Goal: Navigation & Orientation: Find specific page/section

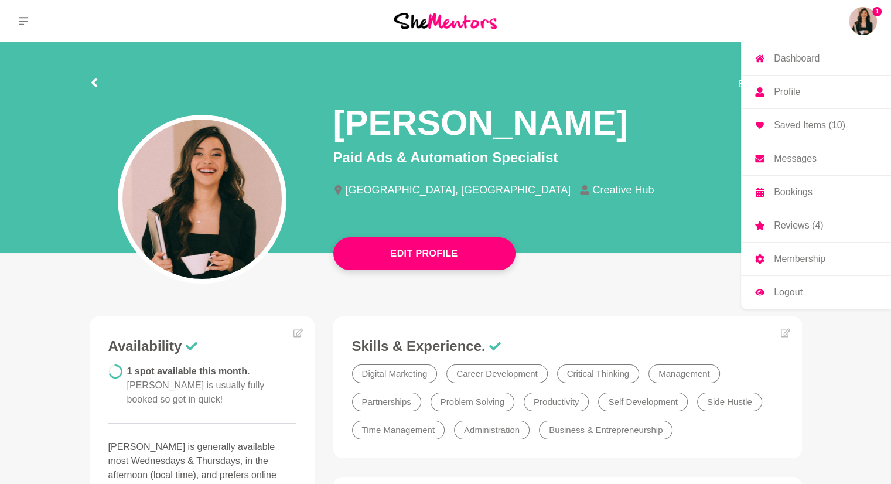
click at [445, 23] on img at bounding box center [863, 21] width 28 height 28
click at [445, 190] on p "Reviews (4)" at bounding box center [798, 225] width 49 height 9
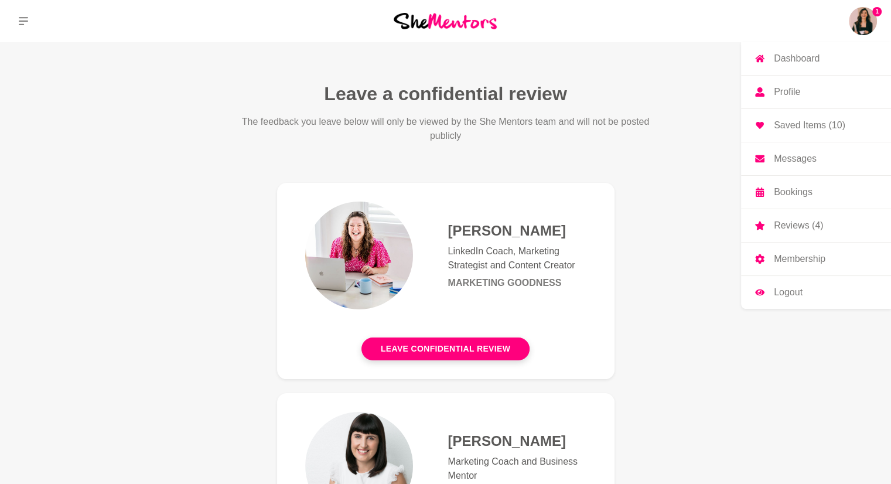
click at [445, 19] on img at bounding box center [863, 21] width 28 height 28
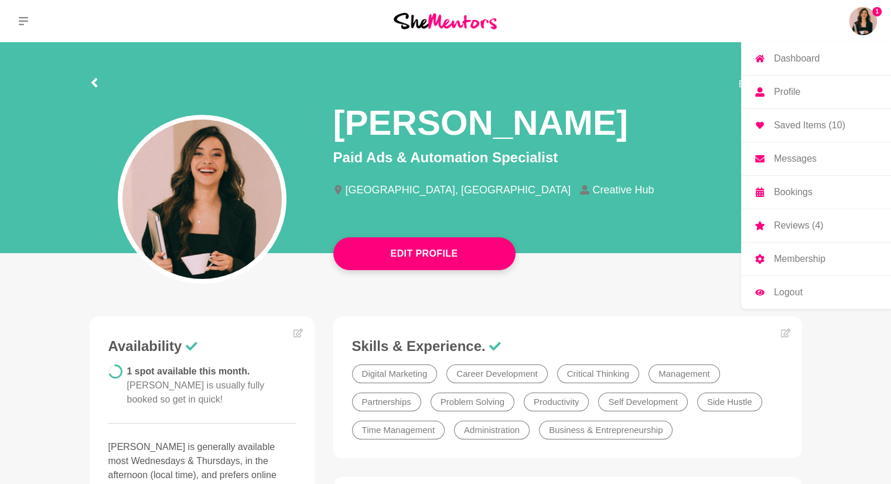
click at [445, 57] on p "Dashboard" at bounding box center [797, 58] width 46 height 9
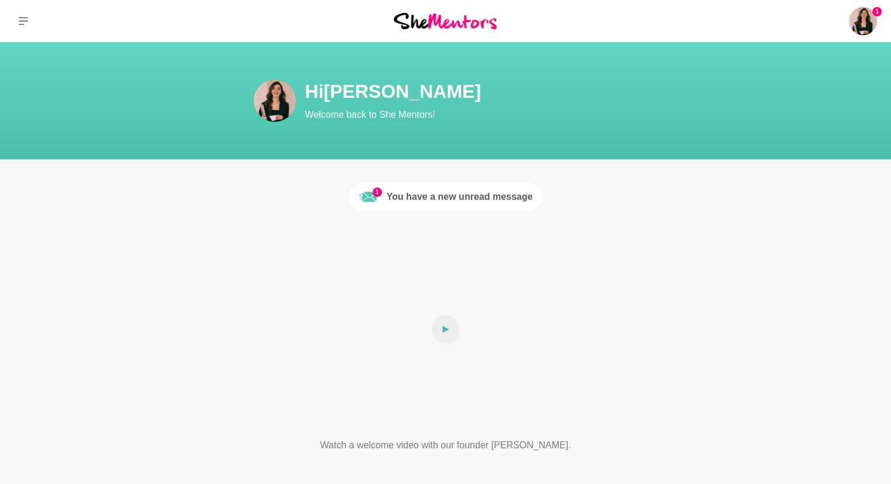
click at [438, 190] on div "You have a new unread message" at bounding box center [460, 197] width 147 height 14
